Goal: Task Accomplishment & Management: Manage account settings

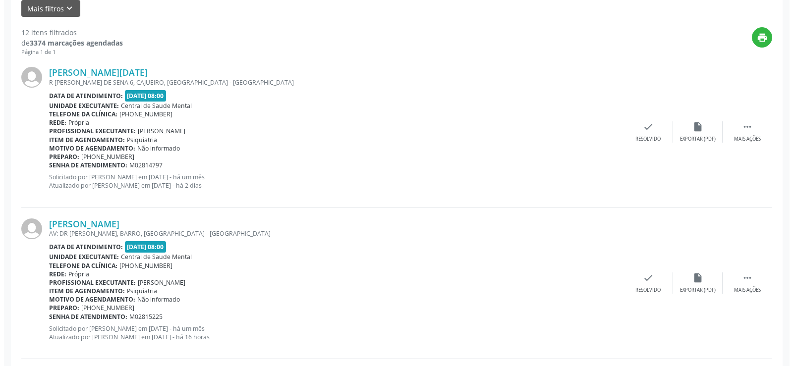
scroll to position [297, 0]
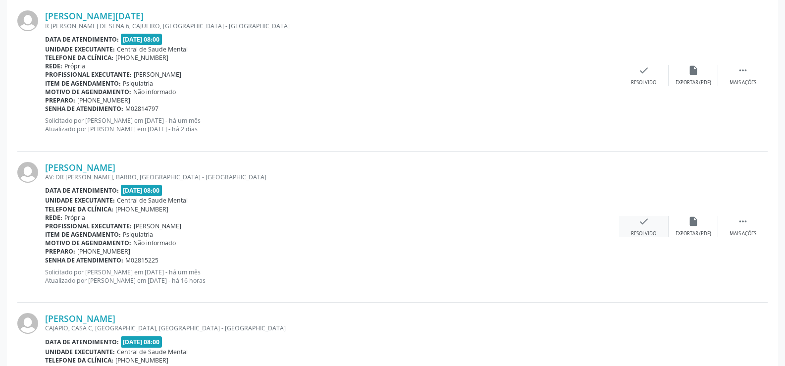
click at [640, 223] on icon "check" at bounding box center [644, 221] width 11 height 11
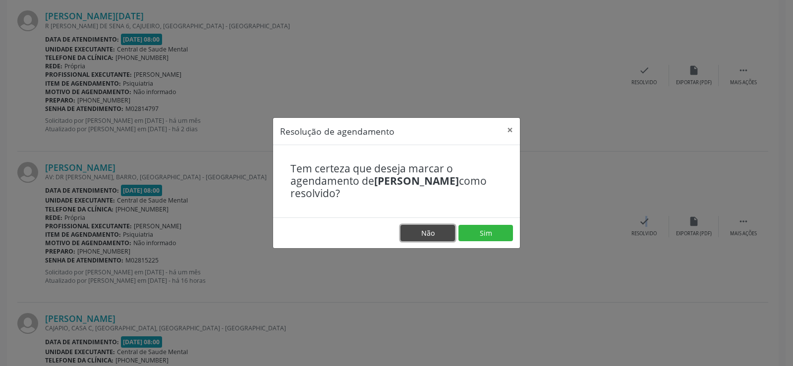
click at [420, 236] on button "Não" at bounding box center [427, 233] width 55 height 17
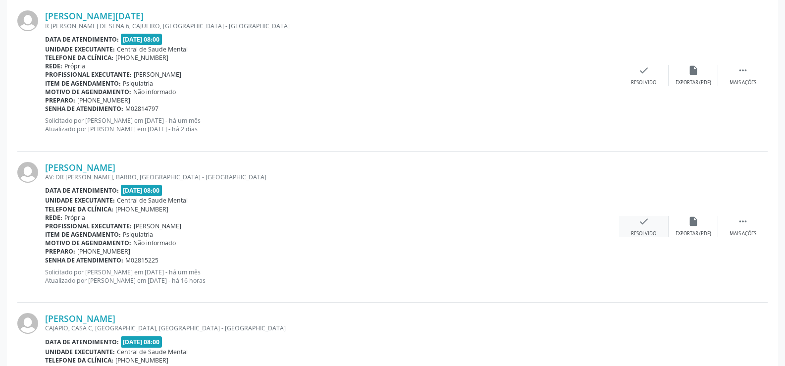
click at [644, 225] on icon "check" at bounding box center [644, 221] width 11 height 11
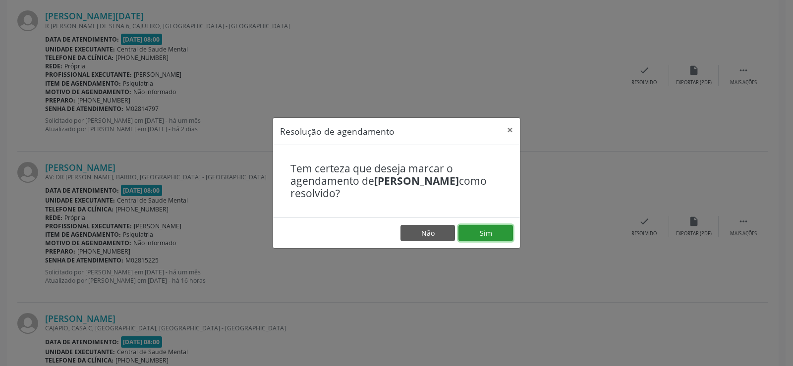
click at [485, 236] on button "Sim" at bounding box center [485, 233] width 55 height 17
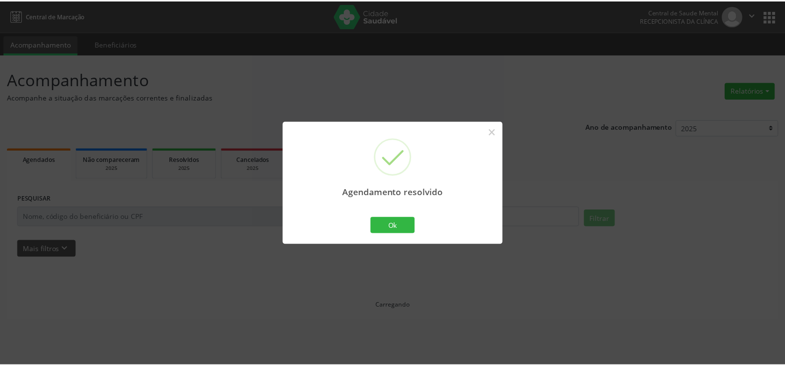
scroll to position [0, 0]
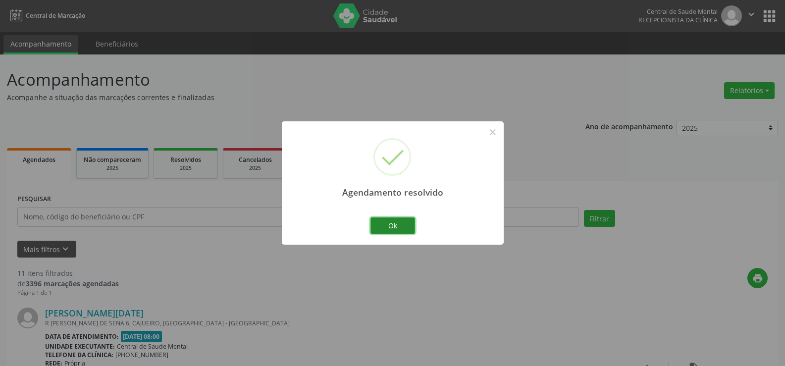
click at [394, 225] on button "Ok" at bounding box center [393, 226] width 45 height 17
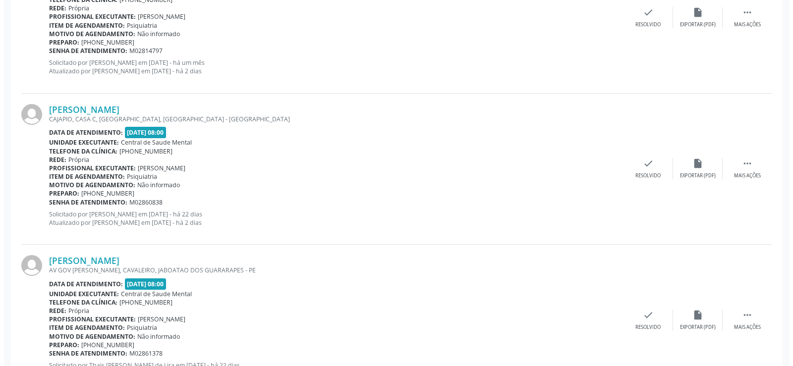
scroll to position [446, 0]
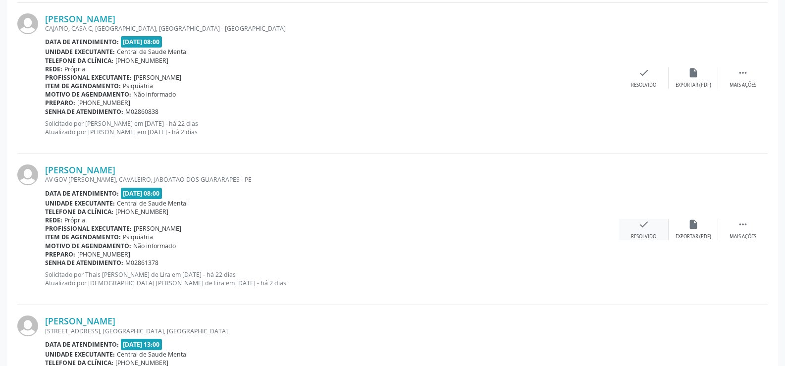
click at [640, 225] on icon "check" at bounding box center [644, 224] width 11 height 11
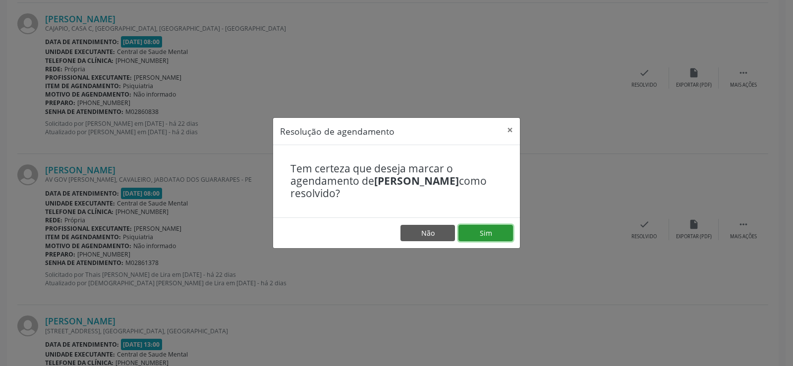
click at [502, 238] on button "Sim" at bounding box center [485, 233] width 55 height 17
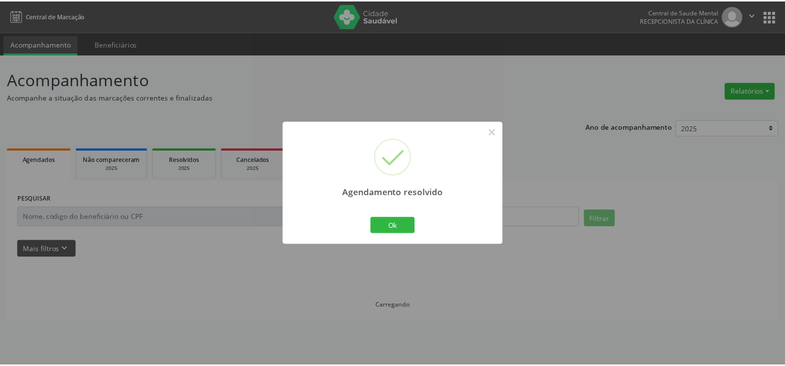
scroll to position [0, 0]
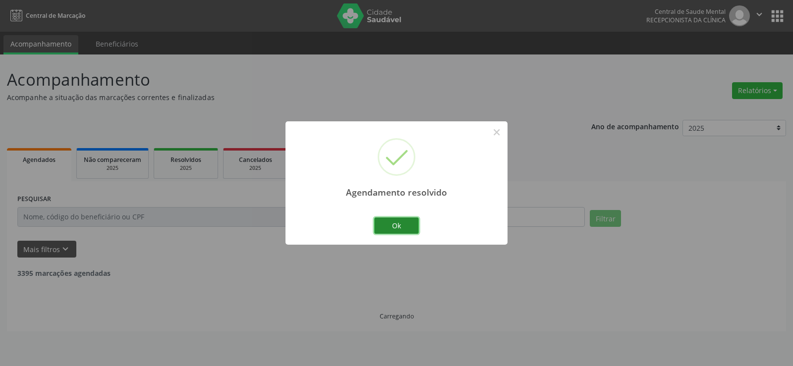
click at [379, 232] on button "Ok" at bounding box center [396, 226] width 45 height 17
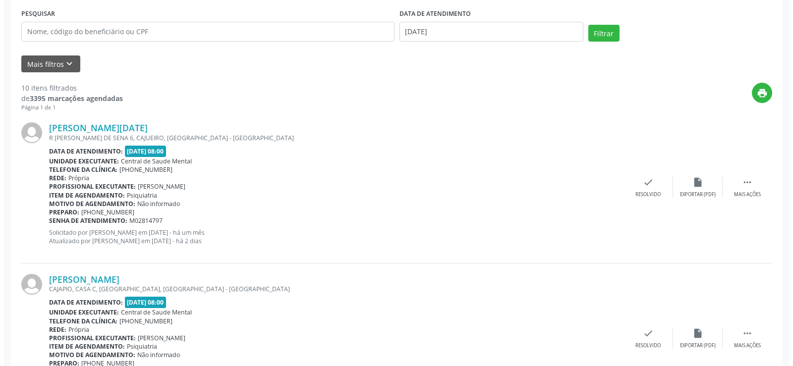
scroll to position [198, 0]
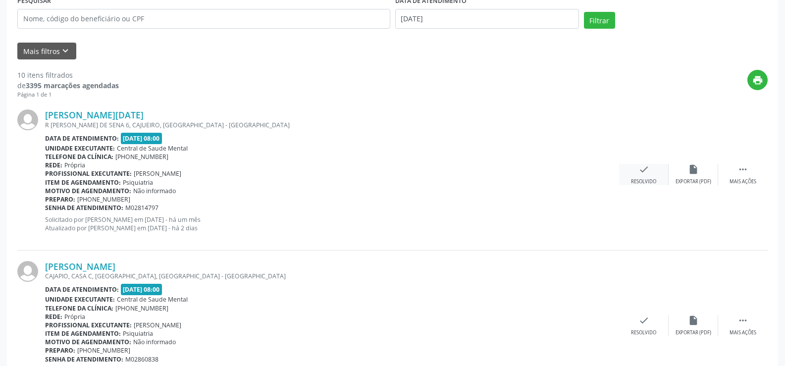
click at [650, 175] on div "check Resolvido" at bounding box center [644, 174] width 50 height 21
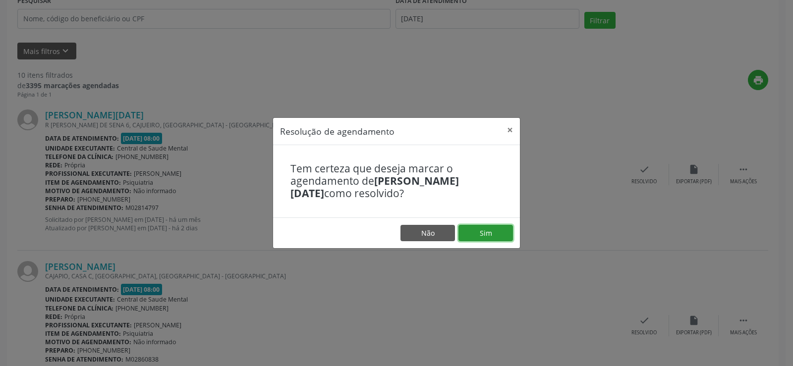
click at [489, 227] on button "Sim" at bounding box center [485, 233] width 55 height 17
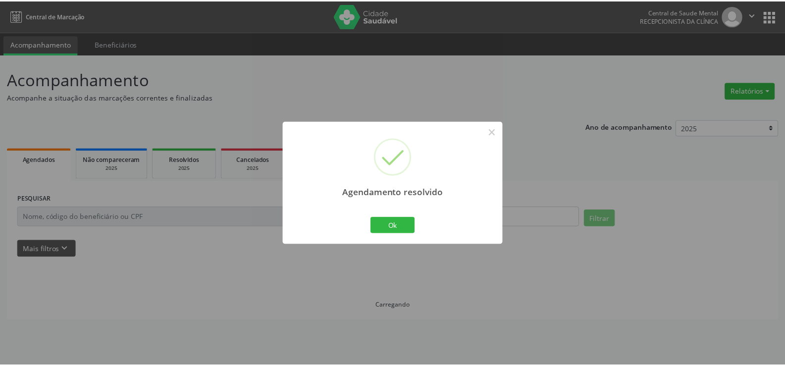
scroll to position [0, 0]
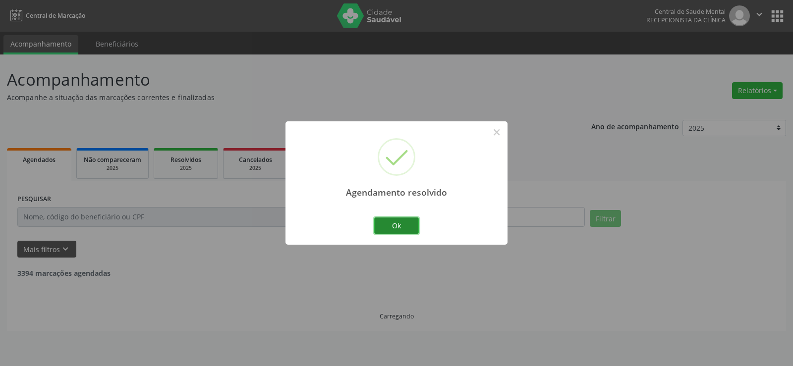
click at [383, 227] on button "Ok" at bounding box center [396, 226] width 45 height 17
